Goal: Transaction & Acquisition: Purchase product/service

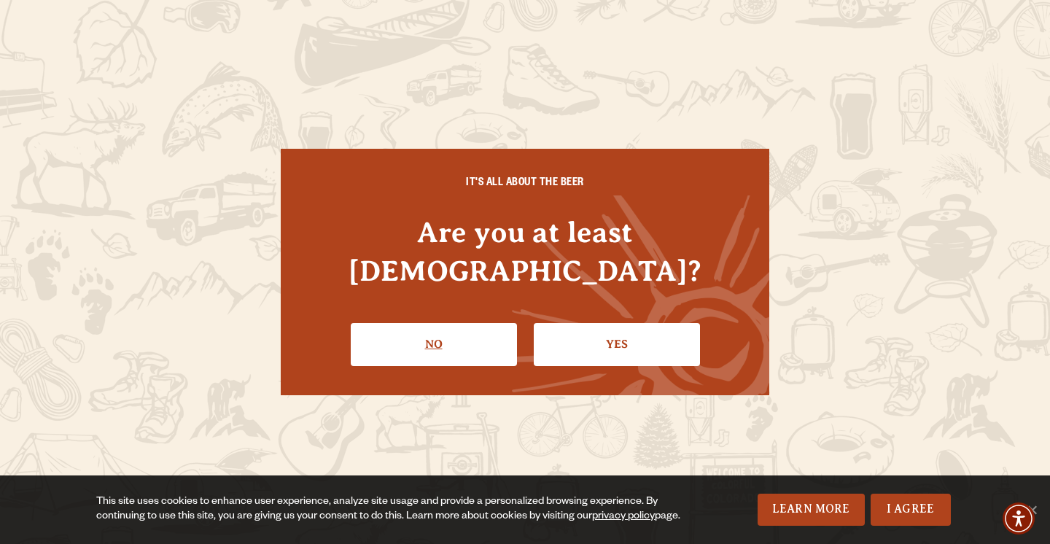
click at [437, 327] on link "No" at bounding box center [434, 344] width 166 height 42
click at [645, 323] on link "Yes" at bounding box center [617, 344] width 166 height 42
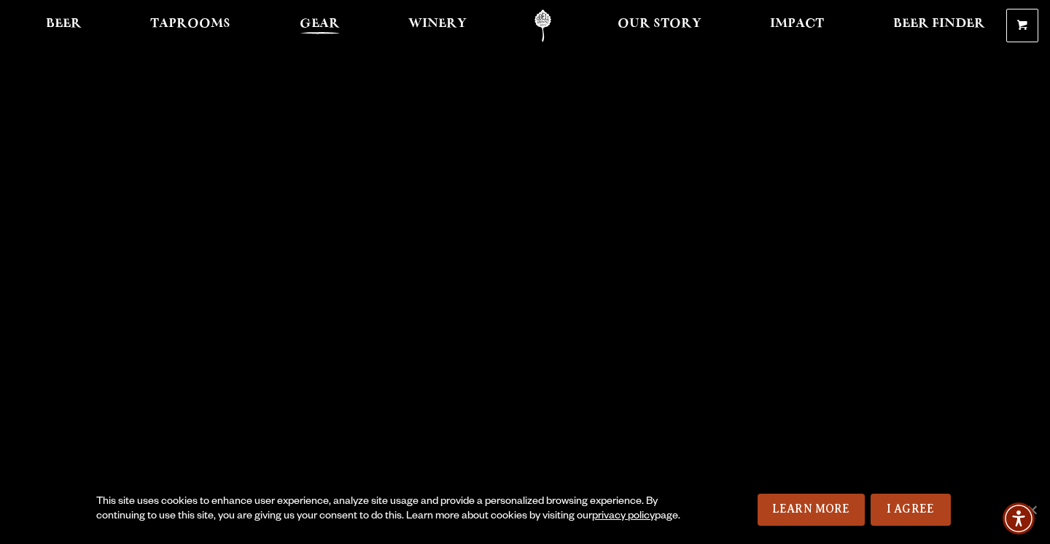
click at [310, 20] on span "Gear" at bounding box center [320, 24] width 40 height 12
